Goal: Transaction & Acquisition: Download file/media

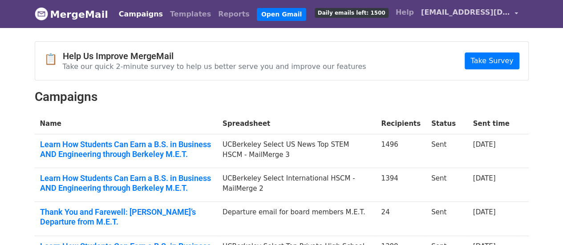
click at [507, 13] on span "[EMAIL_ADDRESS][DOMAIN_NAME]" at bounding box center [465, 12] width 89 height 11
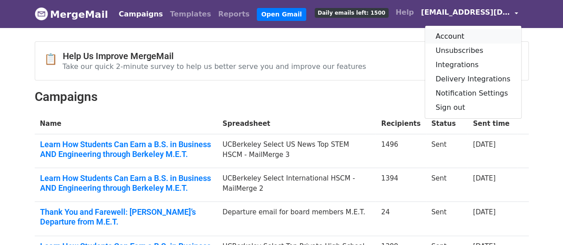
click at [459, 38] on link "Account" at bounding box center [473, 36] width 96 height 14
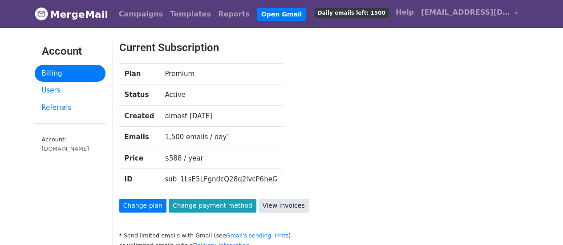
click at [262, 201] on link "View invoices" at bounding box center [284, 206] width 50 height 14
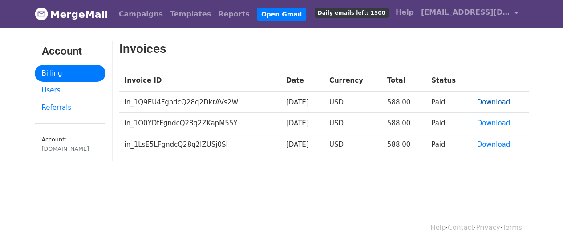
click at [482, 101] on link "Download" at bounding box center [493, 102] width 33 height 8
